Goal: Check status: Check status

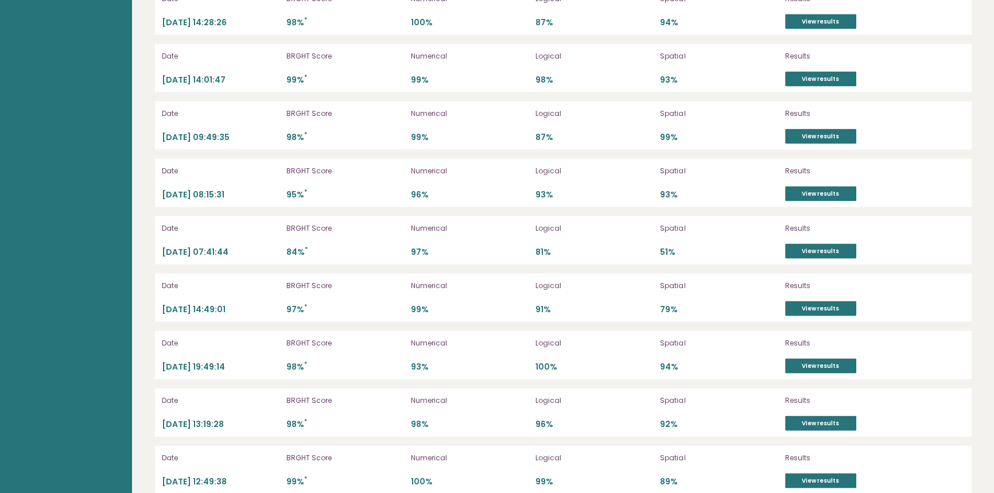
scroll to position [2922, 0]
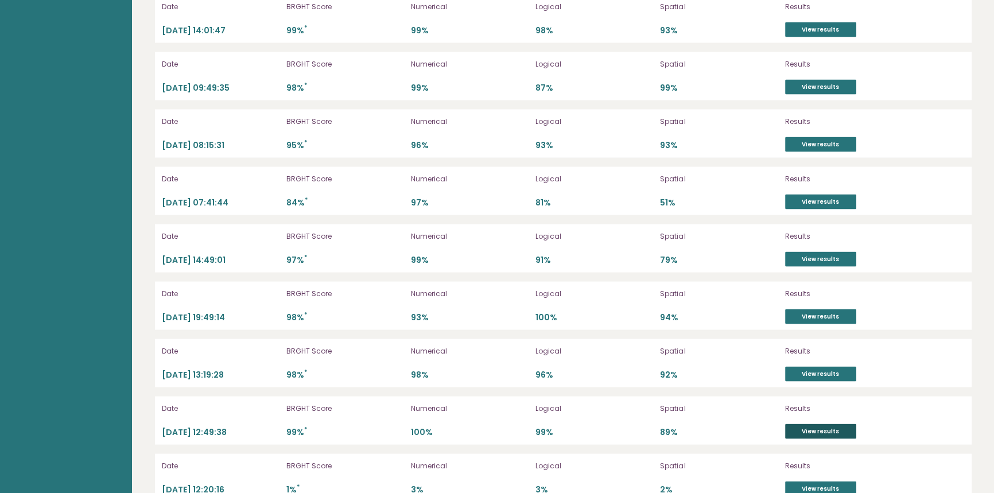
click at [798, 424] on link "View results" at bounding box center [820, 431] width 71 height 15
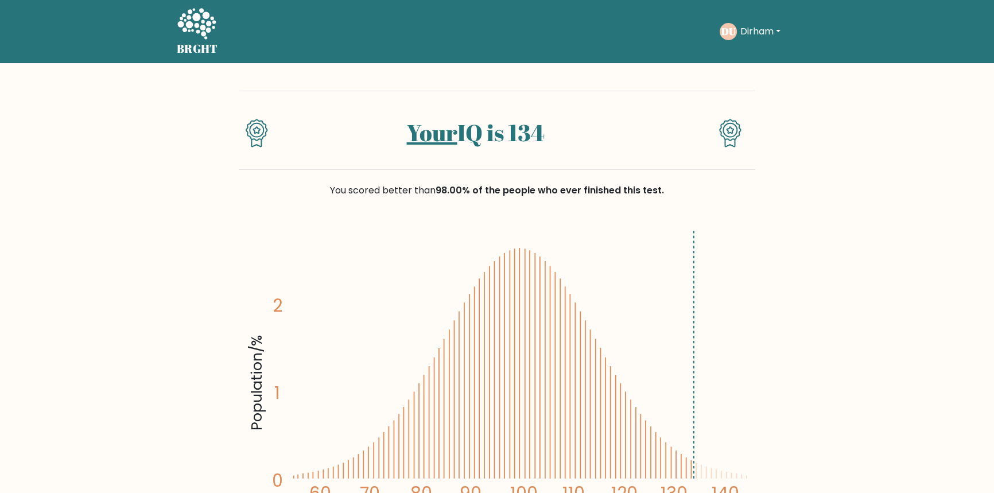
click at [737, 27] on button "Dirham" at bounding box center [760, 31] width 47 height 15
click at [758, 55] on link "Dashboard" at bounding box center [766, 56] width 91 height 18
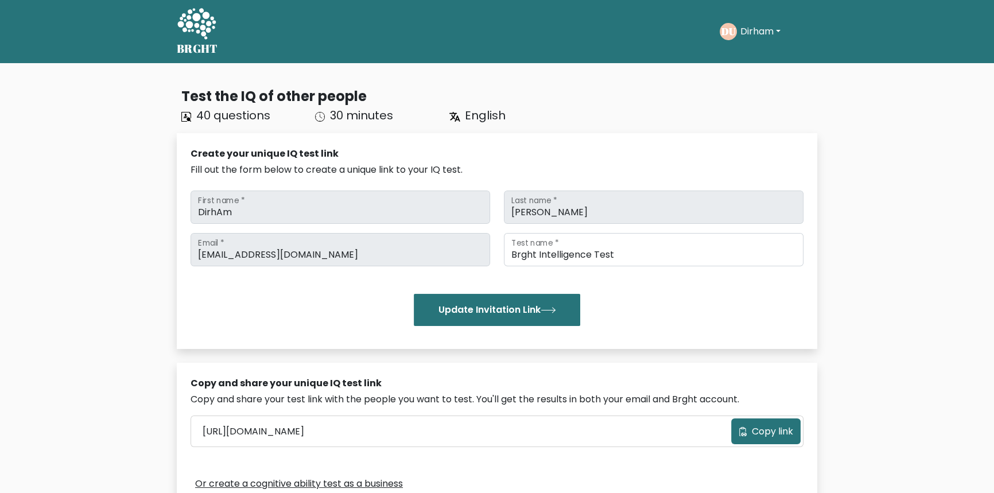
click at [749, 29] on button "Dirham" at bounding box center [760, 31] width 47 height 15
click at [761, 77] on link "Profile" at bounding box center [766, 74] width 91 height 18
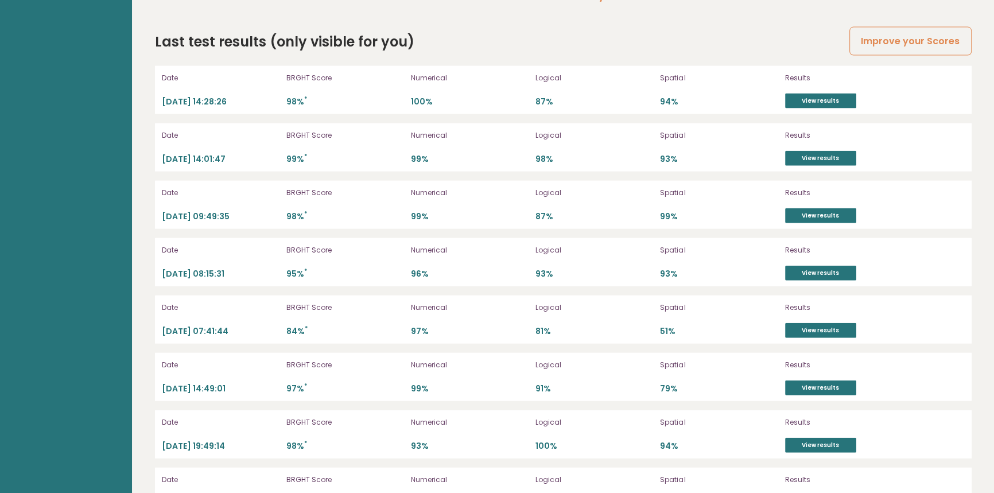
scroll to position [3288, 0]
